Goal: Task Accomplishment & Management: Use online tool/utility

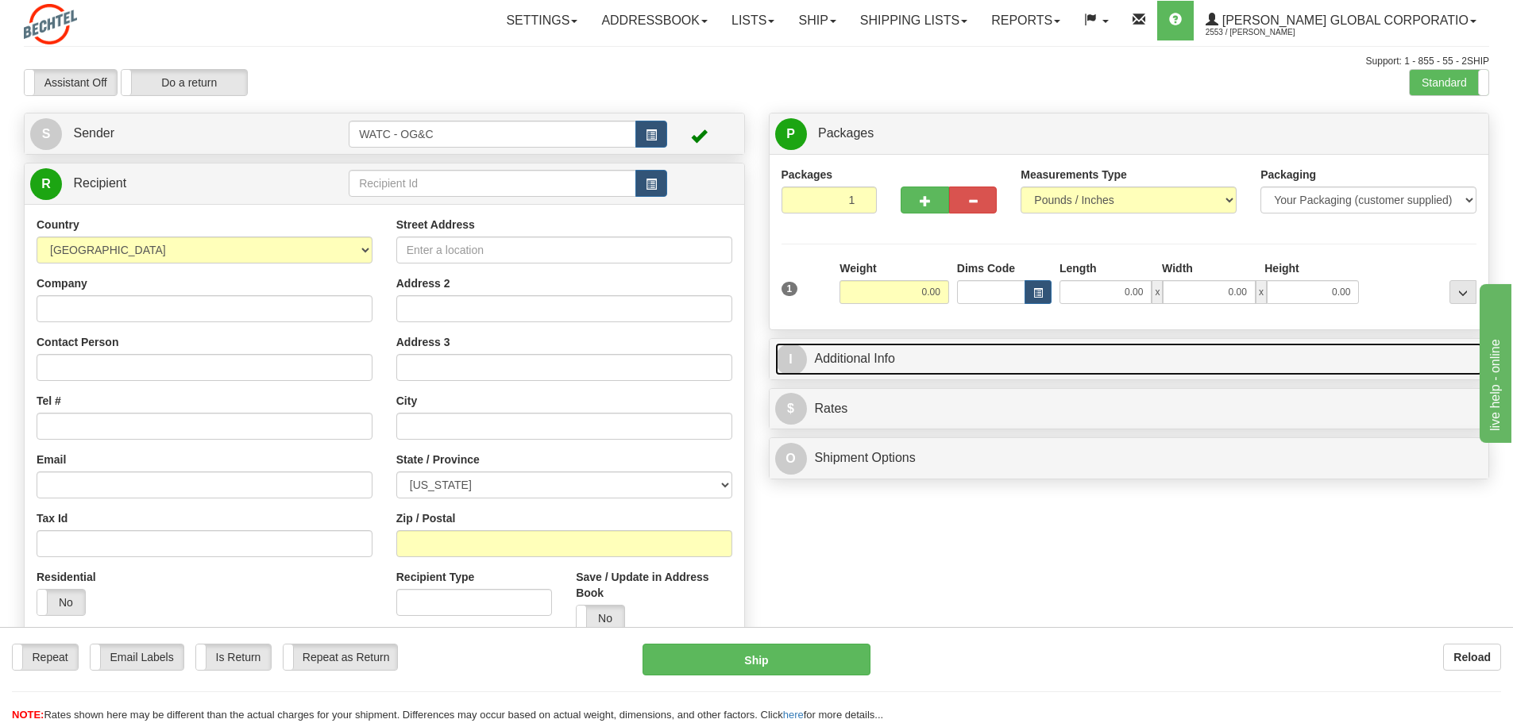
click at [790, 357] on span "I" at bounding box center [791, 360] width 32 height 32
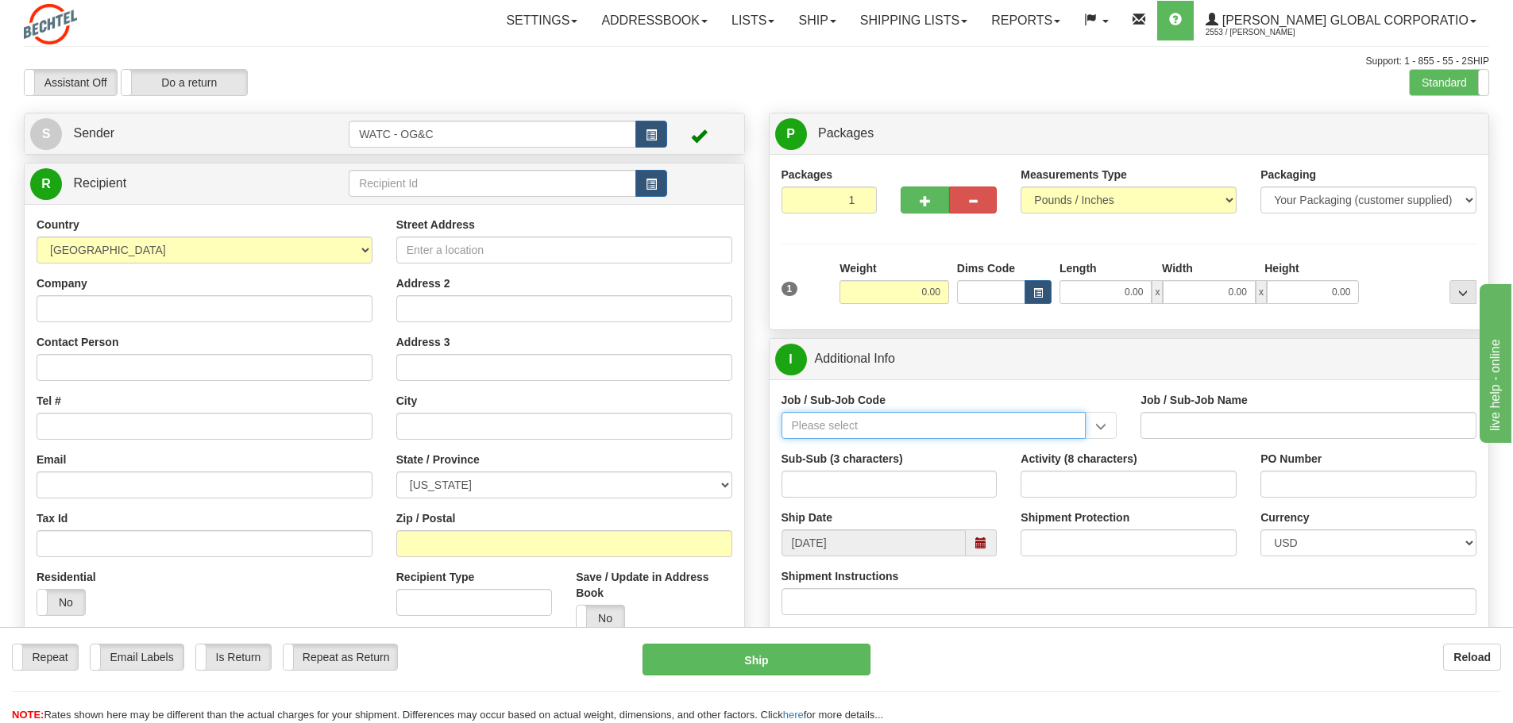
click at [818, 426] on input "Job / Sub-Job Code" at bounding box center [933, 425] width 305 height 27
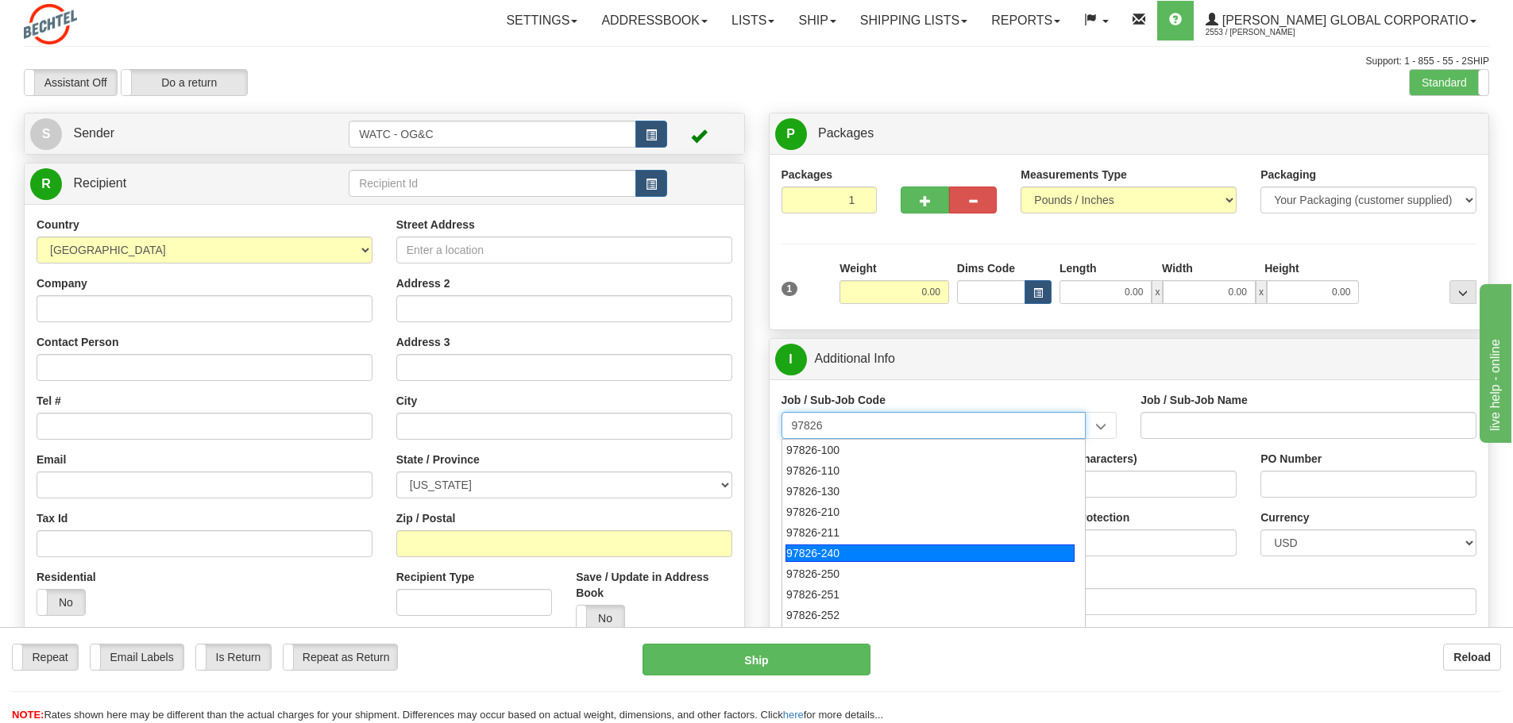
click at [824, 546] on div "97826-240" at bounding box center [929, 553] width 289 height 17
type input "97826-240"
type input "TALENT GROWTH FUND - [PERSON_NAME] PROGRAMS"
type input "97826-240"
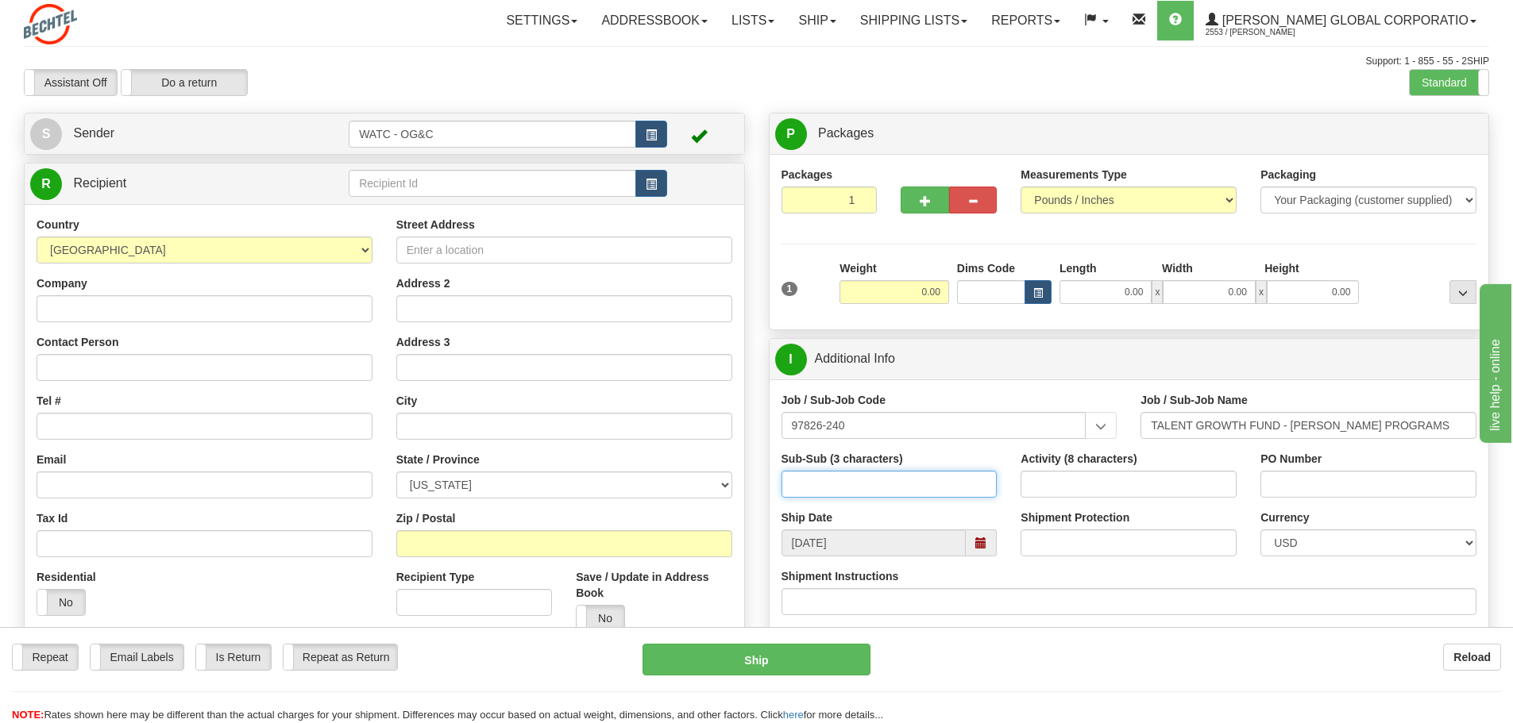
click at [846, 483] on input "Sub-Sub (3 characters)" at bounding box center [889, 484] width 216 height 27
click at [885, 482] on input "100" at bounding box center [889, 484] width 216 height 27
type input "100"
click at [1058, 489] on input "Activity (8 characters)" at bounding box center [1128, 484] width 216 height 27
